Goal: Information Seeking & Learning: Learn about a topic

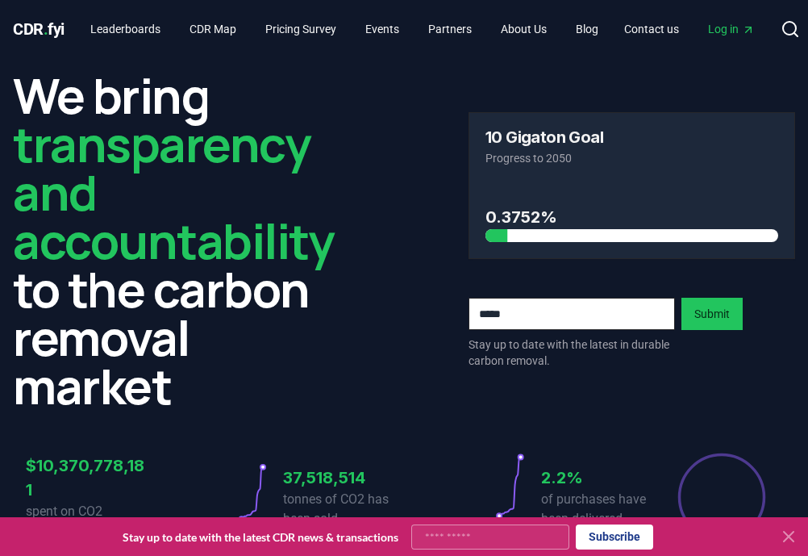
drag, startPoint x: 805, startPoint y: 38, endPoint x: 850, endPoint y: 34, distance: 45.4
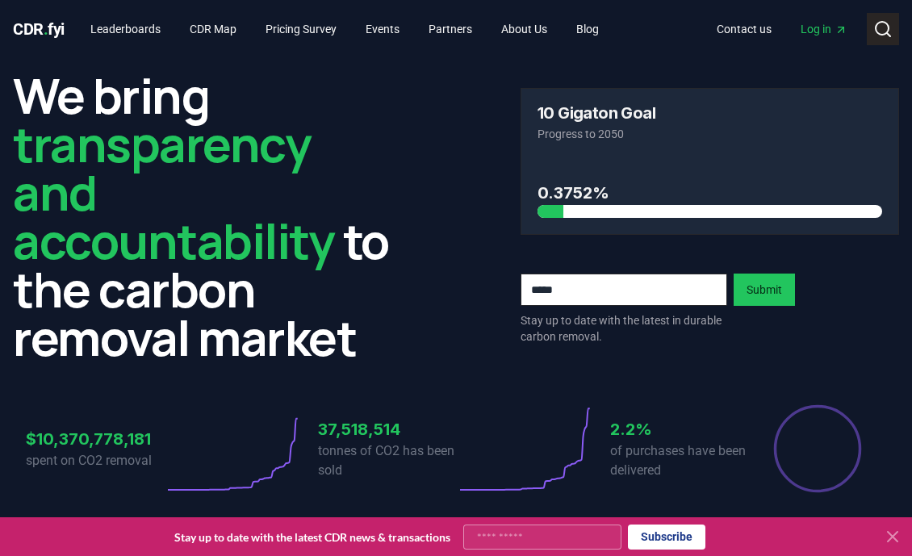
click at [808, 29] on icon at bounding box center [882, 28] width 19 height 19
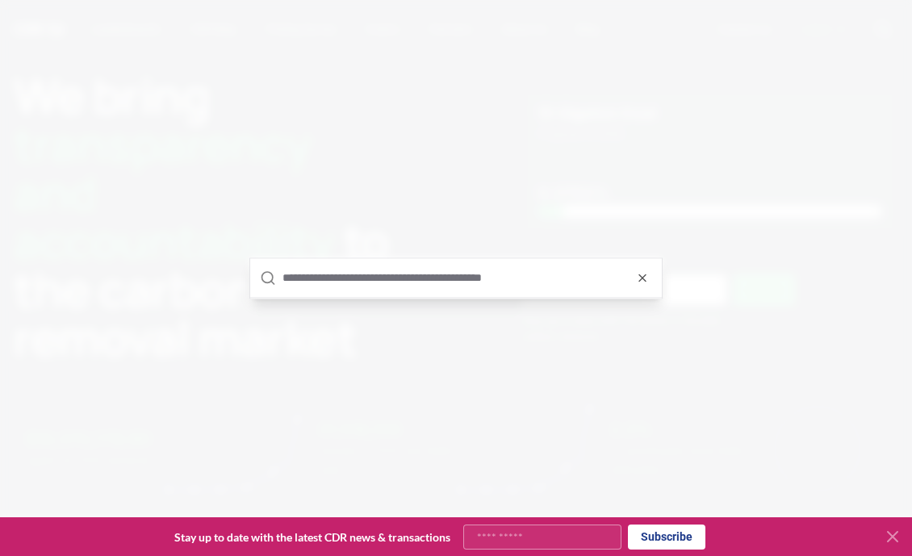
click at [382, 281] on input "text" at bounding box center [467, 277] width 370 height 39
click at [437, 286] on input "text" at bounding box center [467, 277] width 370 height 39
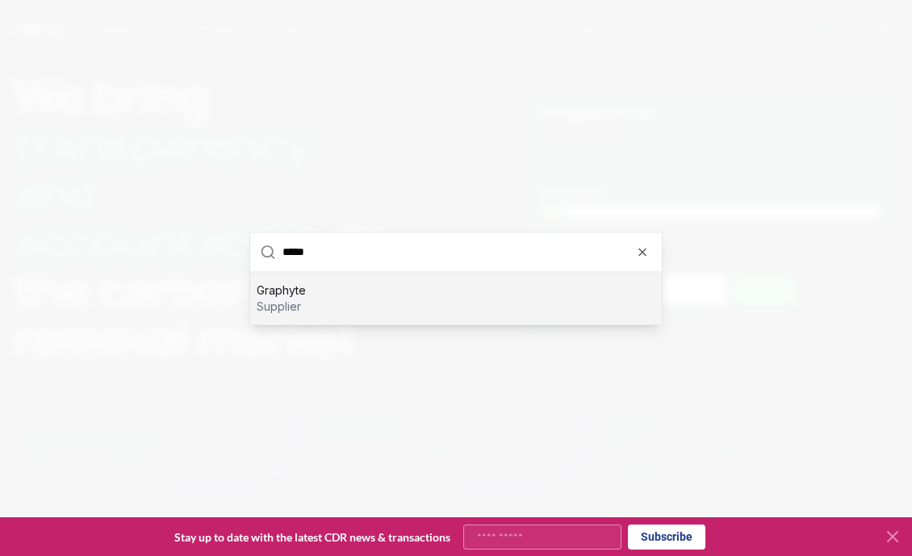
type input "*****"
click at [436, 287] on div "Graphyte supplier" at bounding box center [455, 298] width 411 height 52
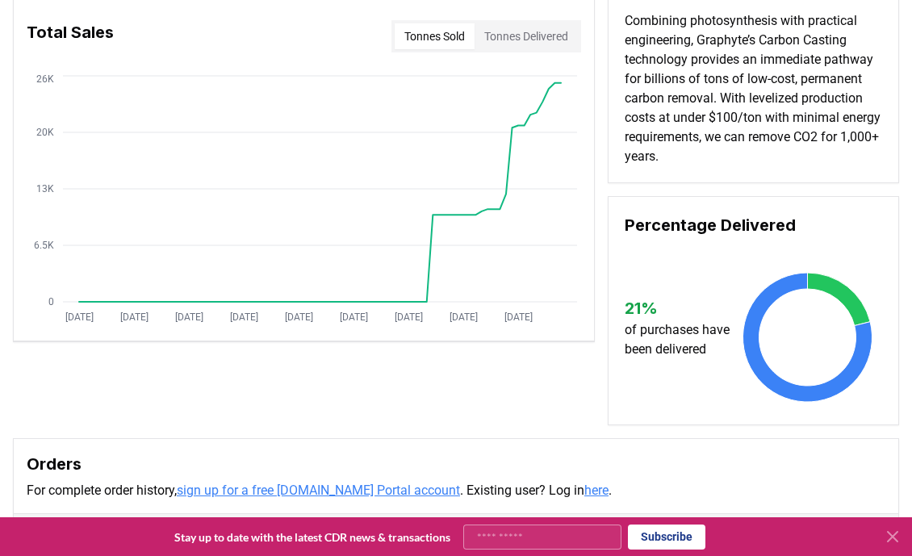
scroll to position [120, 0]
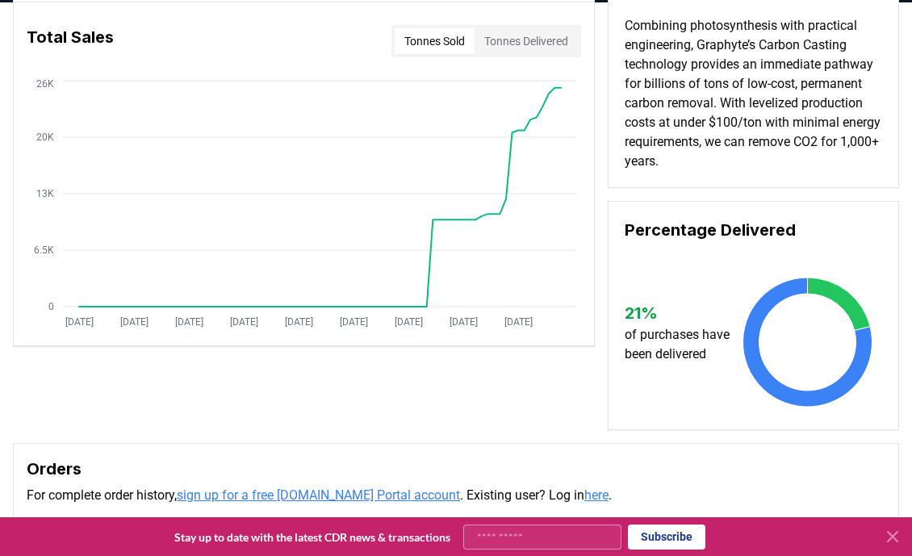
click at [552, 44] on button "Tonnes Delivered" at bounding box center [525, 41] width 103 height 26
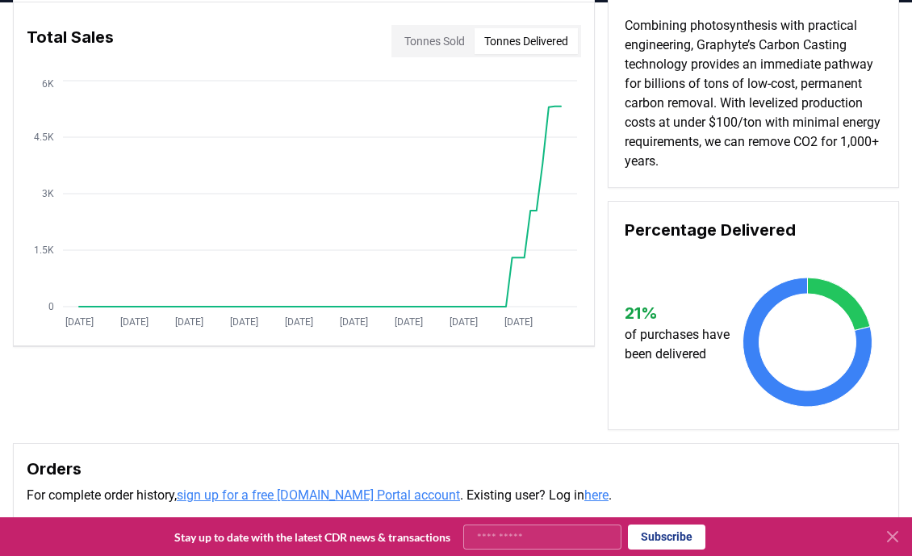
drag, startPoint x: 424, startPoint y: 40, endPoint x: 487, endPoint y: 71, distance: 69.3
click at [426, 40] on button "Tonnes Sold" at bounding box center [435, 41] width 80 height 26
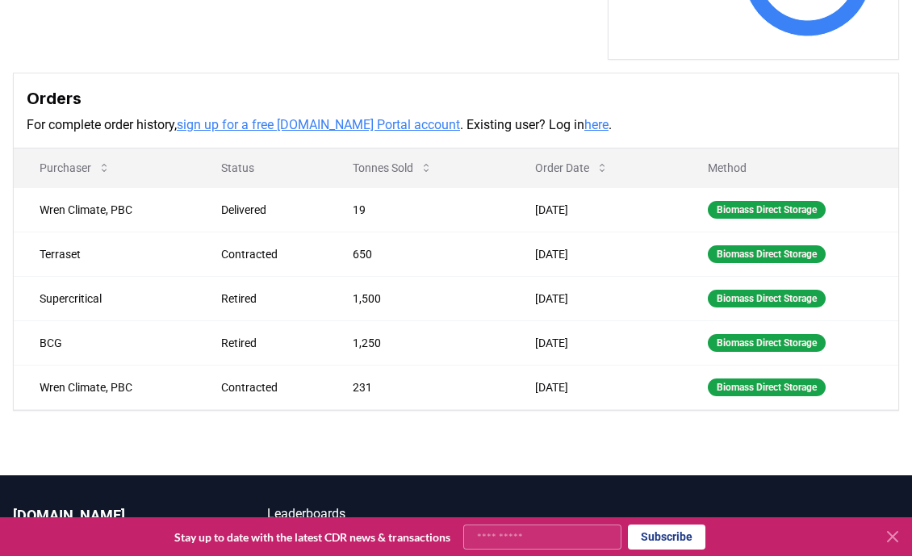
scroll to position [500, 0]
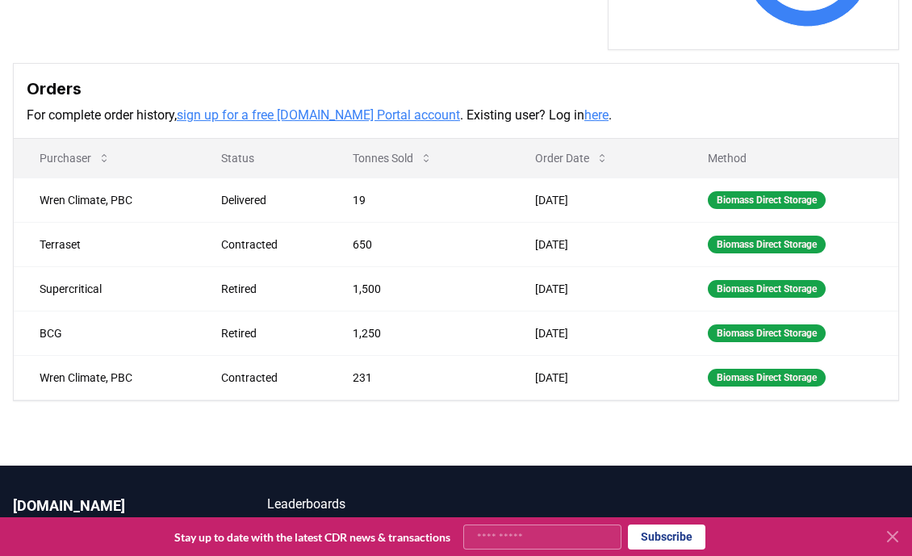
click at [582, 84] on h3 "Orders" at bounding box center [456, 89] width 858 height 24
click at [611, 106] on p "For complete order history, sign up for a free [DOMAIN_NAME] Portal account . E…" at bounding box center [456, 115] width 858 height 19
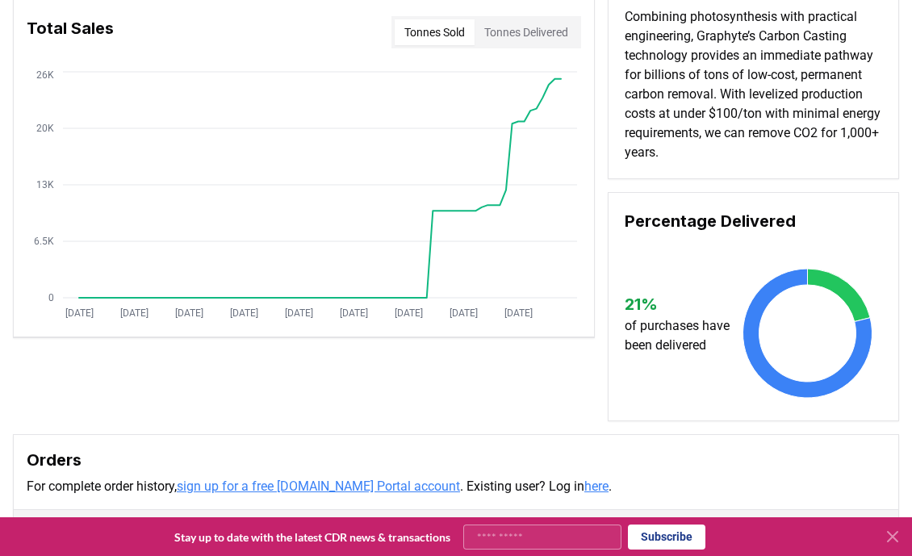
scroll to position [0, 0]
